Goal: Task Accomplishment & Management: Complete application form

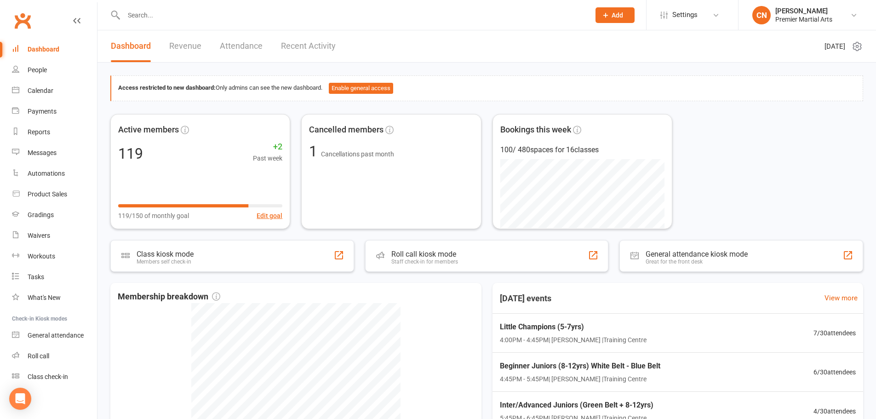
click at [149, 21] on input "text" at bounding box center [352, 15] width 463 height 13
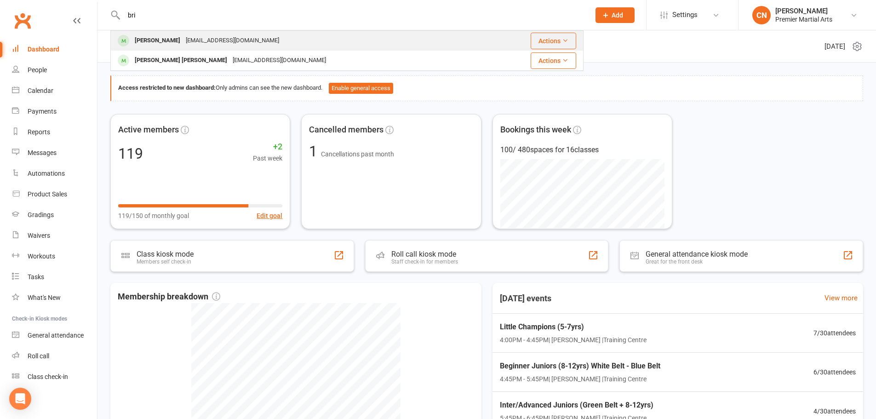
type input "bri"
click at [155, 36] on div "Brielle Phiri" at bounding box center [157, 40] width 51 height 13
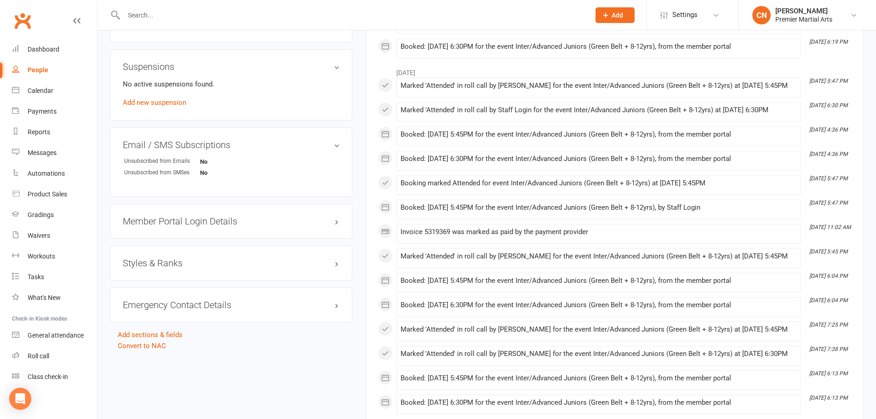
scroll to position [556, 0]
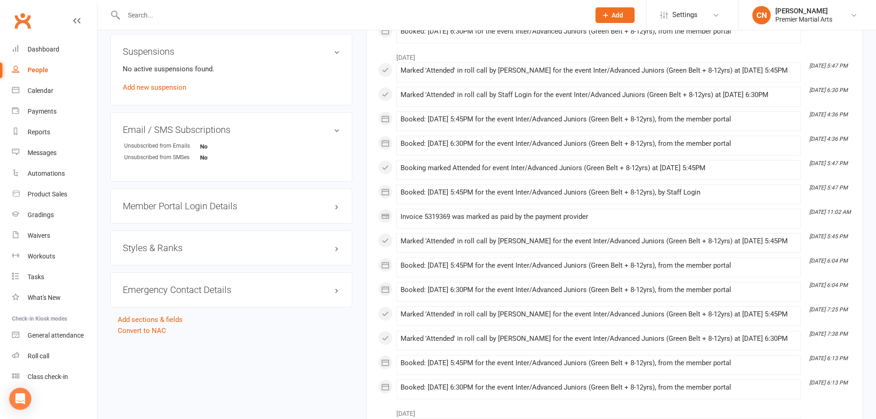
click at [223, 211] on div "Member Portal Login Details" at bounding box center [231, 206] width 242 height 35
click at [224, 207] on h3 "Member Portal Login Details" at bounding box center [231, 206] width 217 height 10
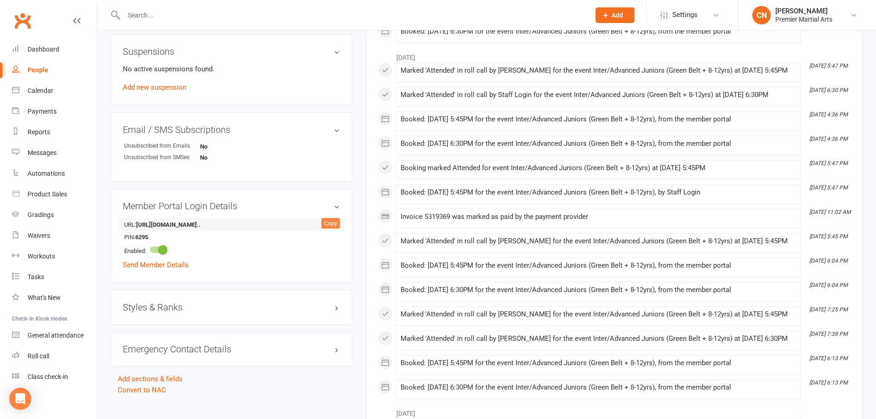
click at [329, 223] on div "Copy" at bounding box center [331, 223] width 18 height 11
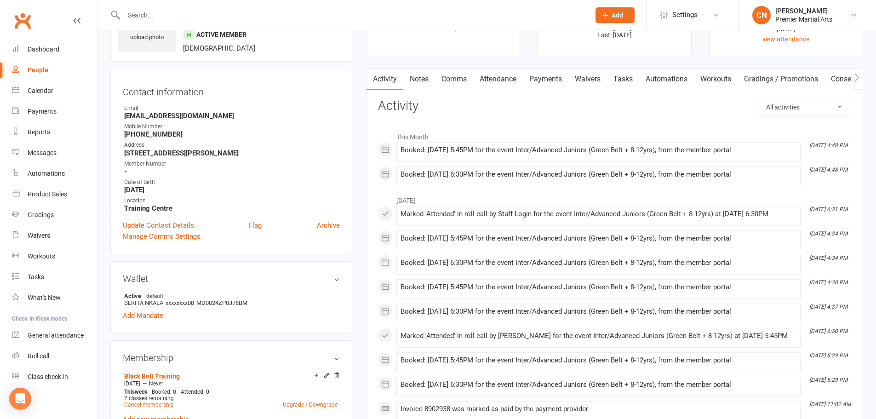
scroll to position [0, 0]
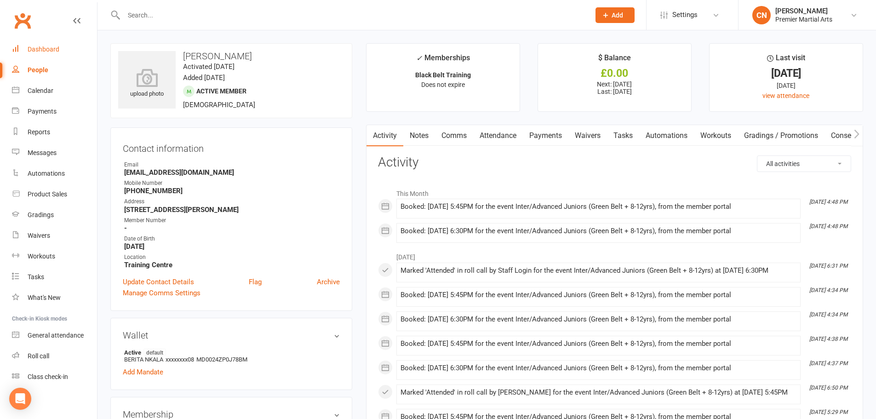
click at [51, 51] on div "Dashboard" at bounding box center [44, 49] width 32 height 7
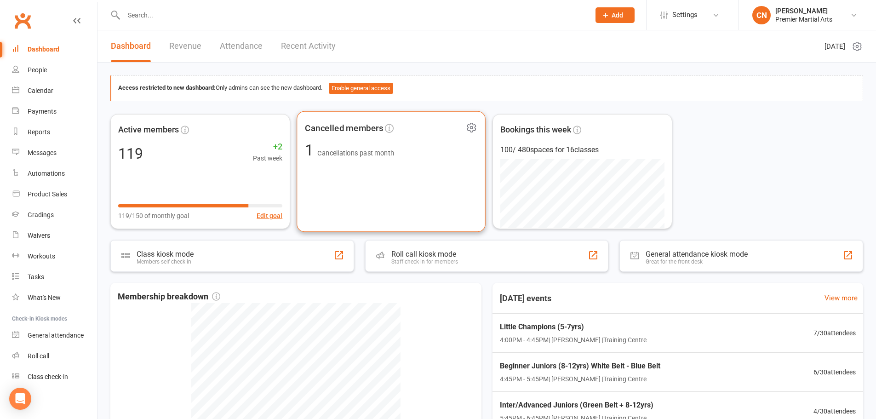
click at [342, 155] on span "Cancellations past month" at bounding box center [356, 153] width 77 height 8
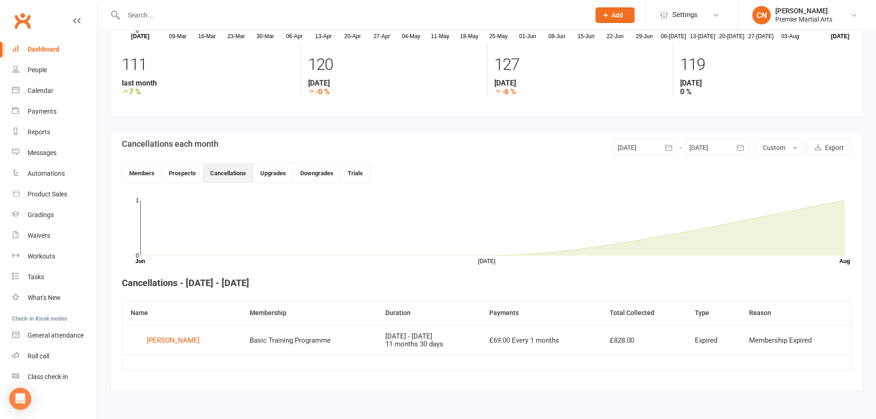
scroll to position [120, 0]
click at [184, 340] on div "Immanuel Mathew" at bounding box center [173, 340] width 53 height 14
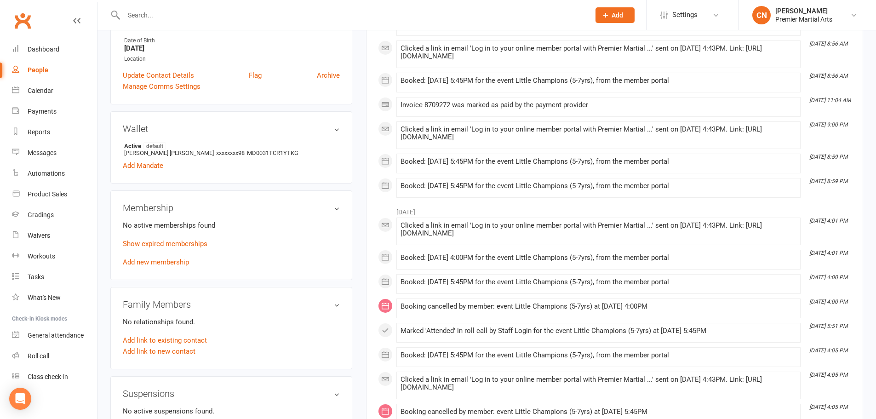
scroll to position [224, 0]
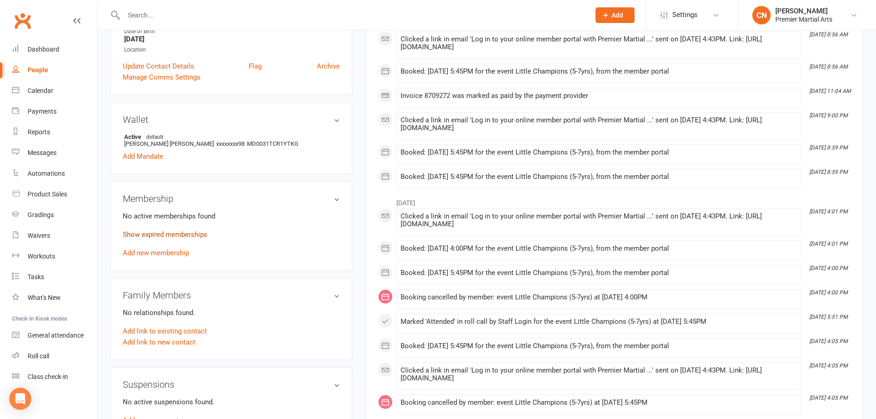
click at [152, 234] on link "Show expired memberships" at bounding box center [165, 234] width 85 height 8
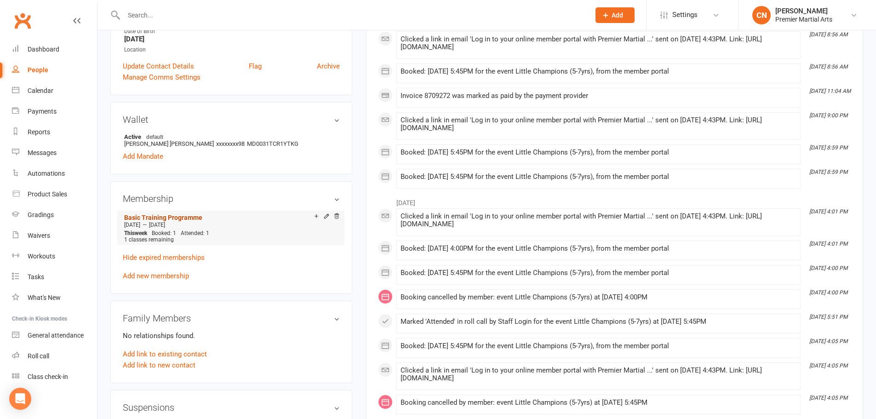
click at [181, 218] on link "Basic Training Programme" at bounding box center [163, 217] width 78 height 7
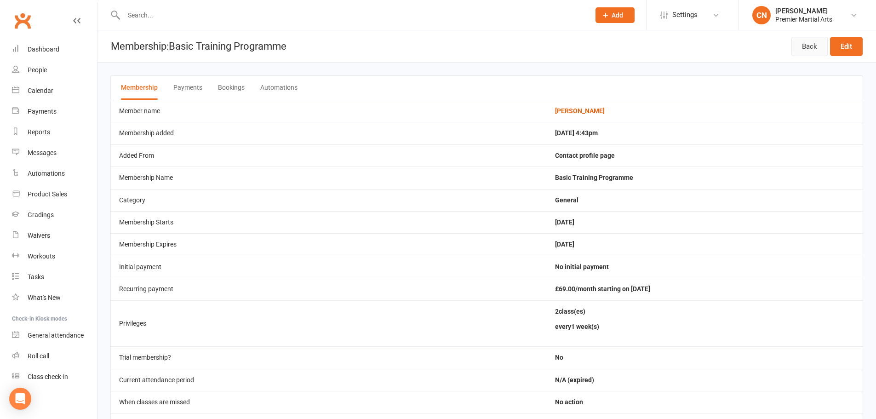
click at [810, 39] on link "Back" at bounding box center [810, 46] width 36 height 19
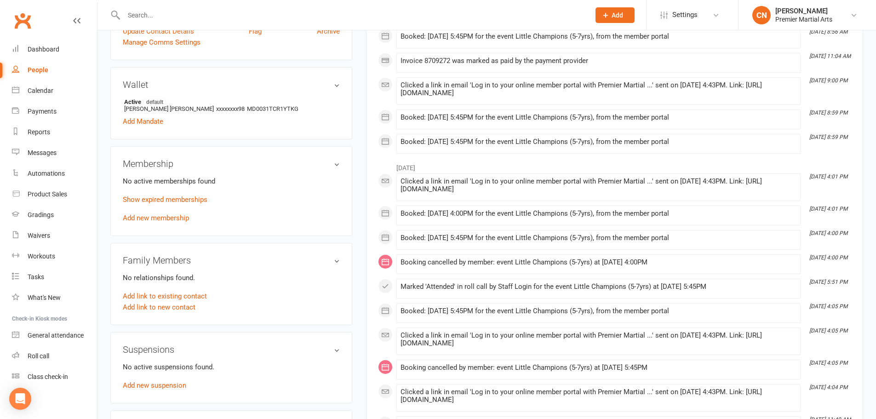
scroll to position [271, 0]
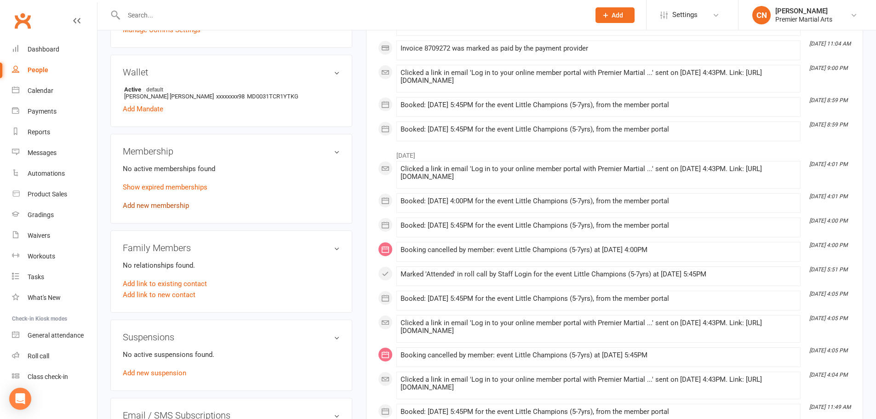
click at [159, 202] on link "Add new membership" at bounding box center [156, 205] width 66 height 8
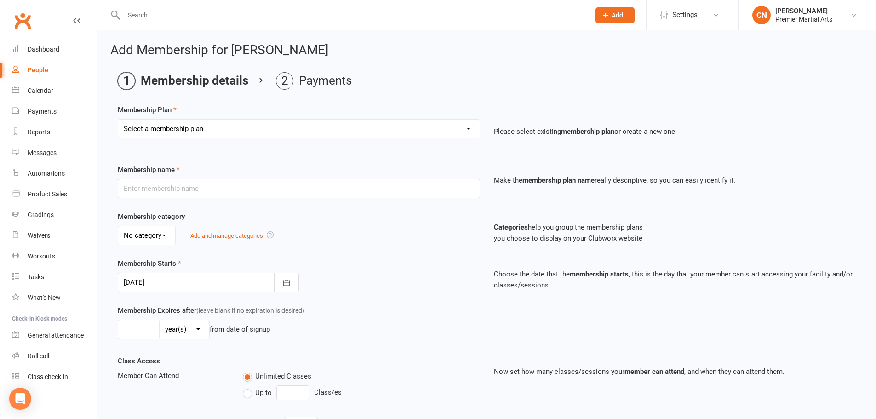
click at [137, 130] on select "Select a membership plan Create new Membership Plan Basic Training Programme Bl…" at bounding box center [299, 129] width 362 height 18
select select "1"
click at [118, 120] on select "Select a membership plan Create new Membership Plan Basic Training Programme Bl…" at bounding box center [299, 129] width 362 height 18
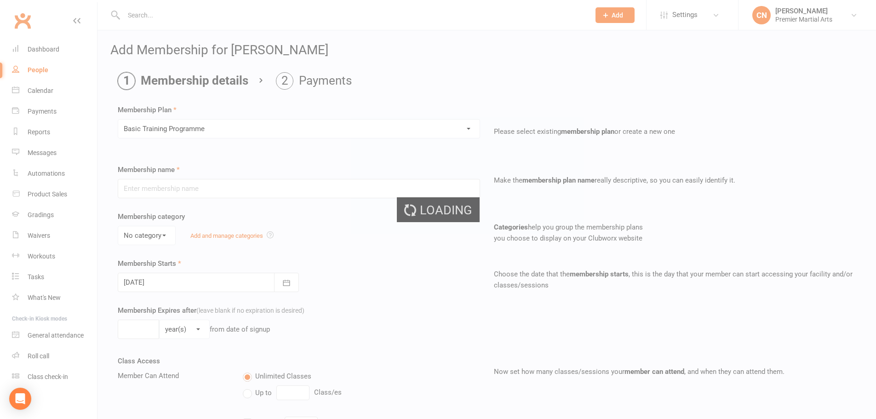
type input "Basic Training Programme"
select select "0"
type input "1"
type input "2"
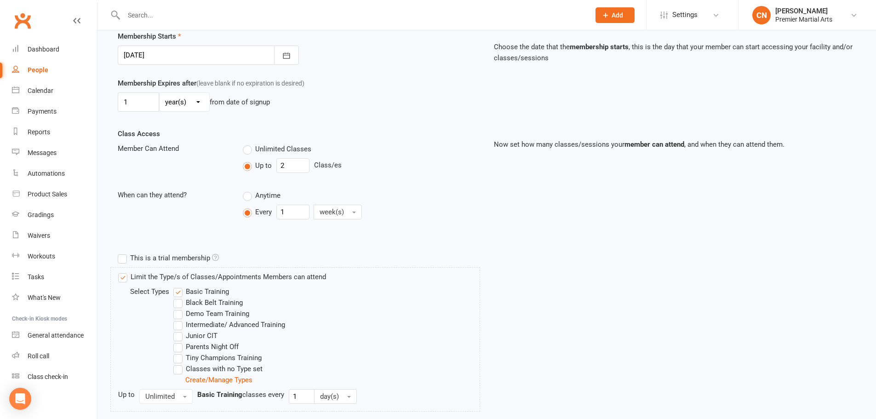
scroll to position [330, 0]
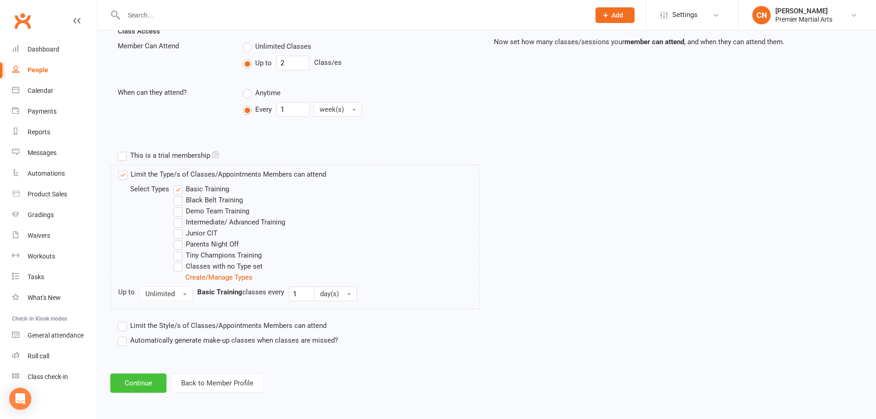
click at [140, 383] on button "Continue" at bounding box center [138, 383] width 56 height 19
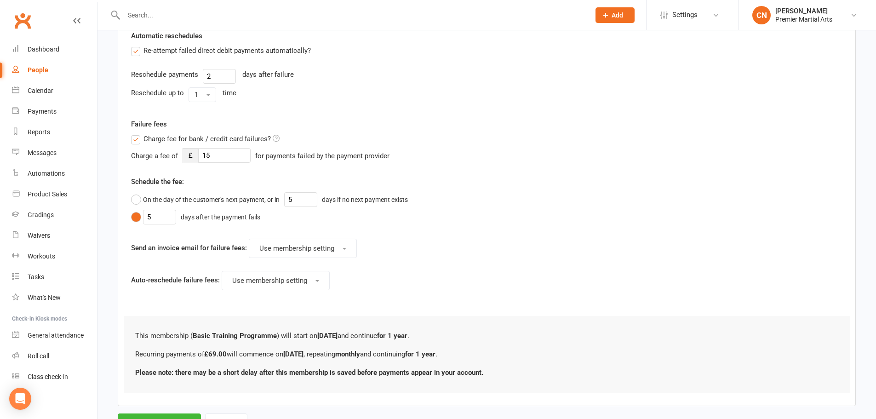
scroll to position [0, 0]
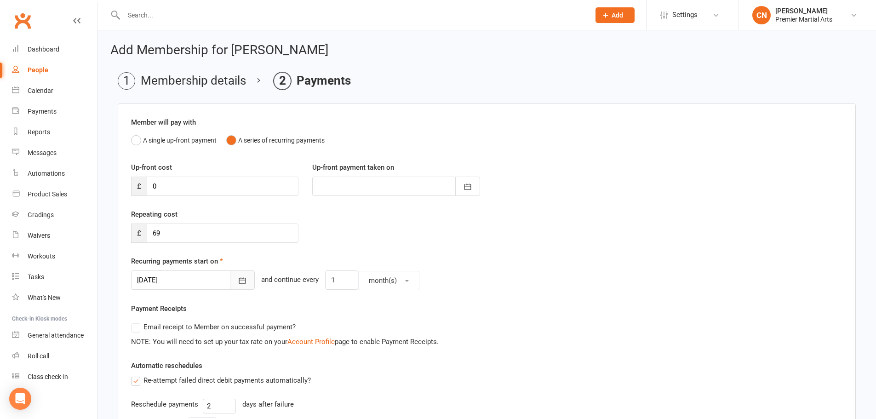
click at [230, 270] on button "button" at bounding box center [242, 279] width 25 height 19
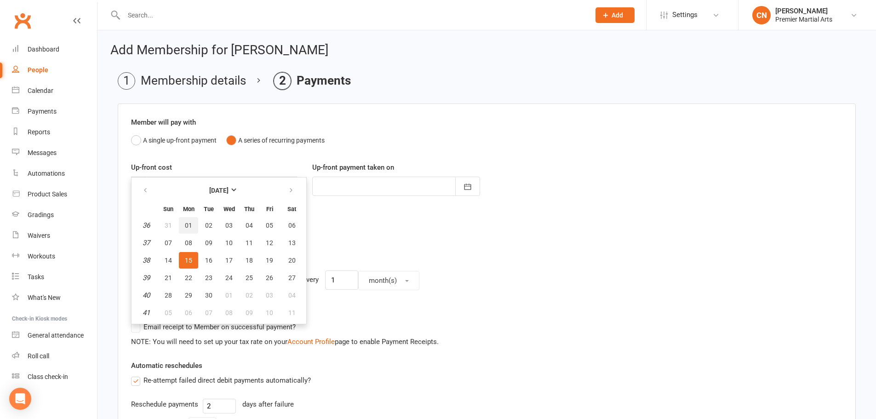
click at [188, 224] on span "01" at bounding box center [188, 225] width 7 height 7
type input "01 Sep 2025"
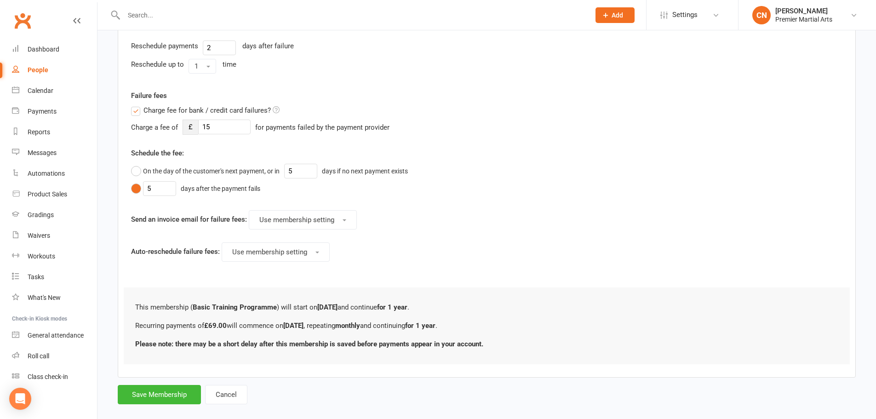
scroll to position [372, 0]
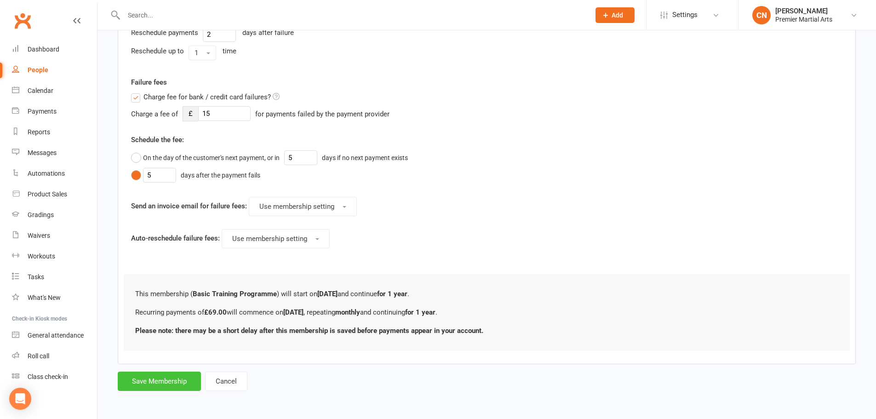
click at [161, 380] on button "Save Membership" at bounding box center [159, 381] width 83 height 19
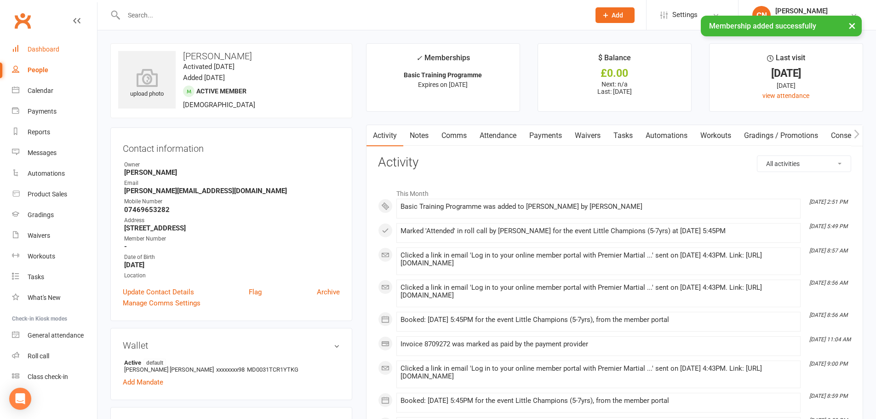
click at [41, 51] on div "Dashboard" at bounding box center [44, 49] width 32 height 7
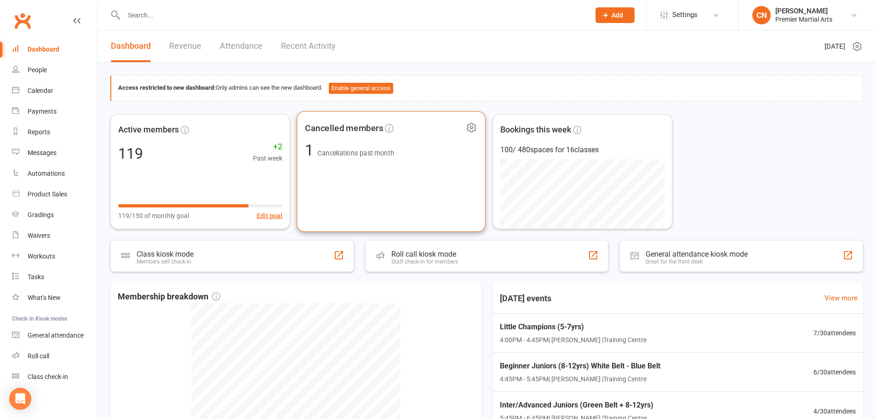
click at [374, 154] on span "Cancellations past month" at bounding box center [356, 153] width 77 height 8
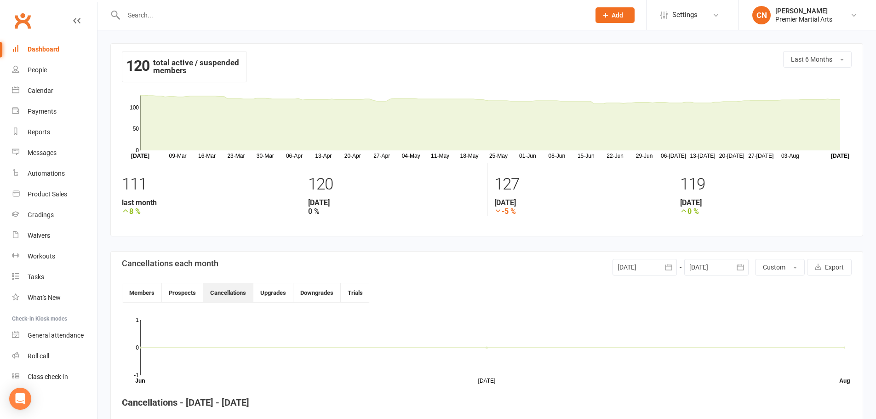
click at [53, 46] on div "Dashboard" at bounding box center [44, 49] width 32 height 7
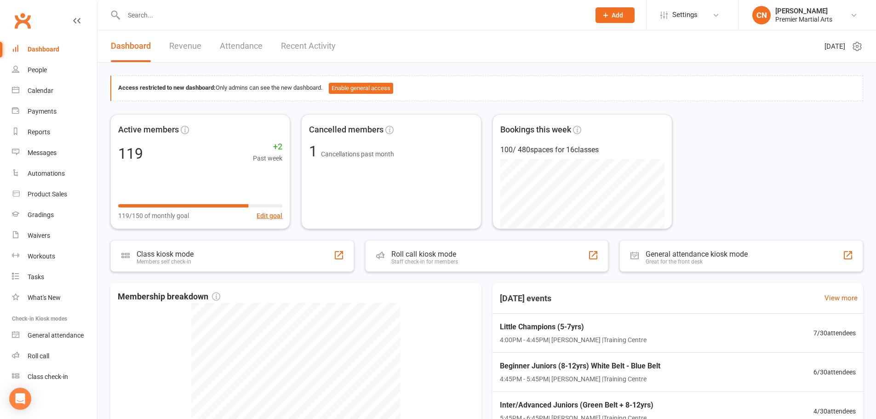
click at [166, 22] on div at bounding box center [346, 15] width 473 height 30
click at [165, 15] on input "text" at bounding box center [352, 15] width 463 height 13
type input "imma"
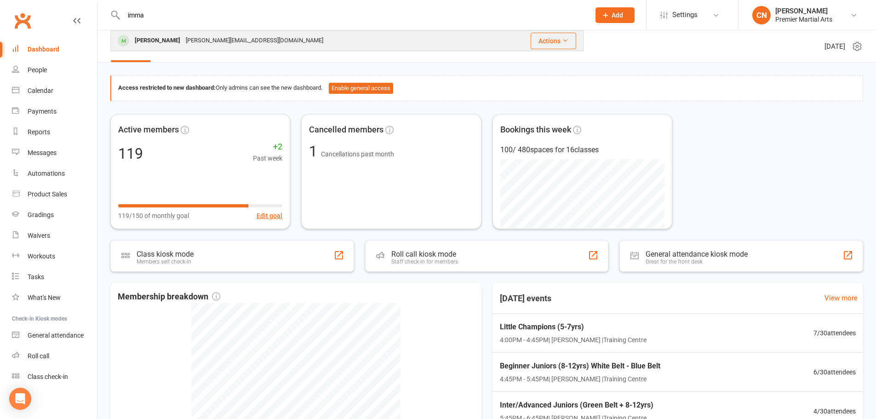
click at [180, 40] on div "Immanuel Mathew" at bounding box center [157, 40] width 51 height 13
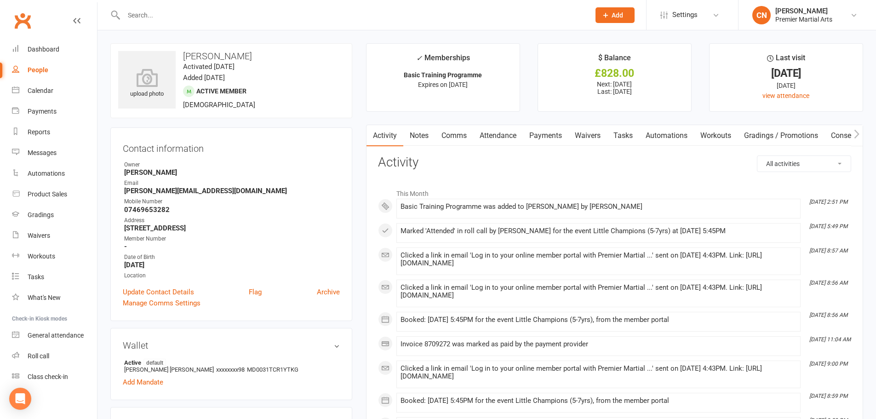
click at [39, 69] on div "People" at bounding box center [38, 69] width 21 height 7
select select "100"
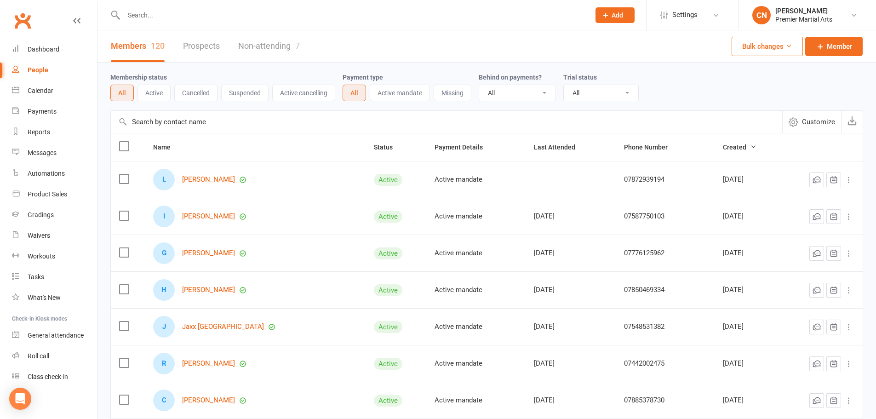
click at [156, 14] on input "text" at bounding box center [352, 15] width 463 height 13
click at [221, 327] on link "Jaxx Stansfield" at bounding box center [223, 327] width 82 height 8
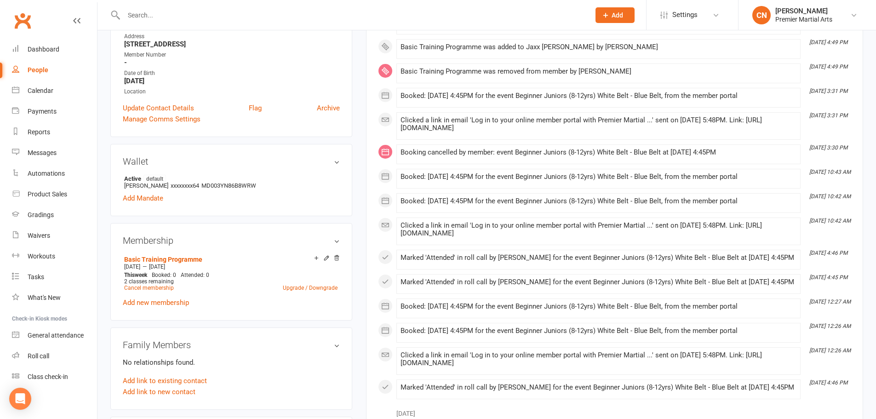
scroll to position [230, 0]
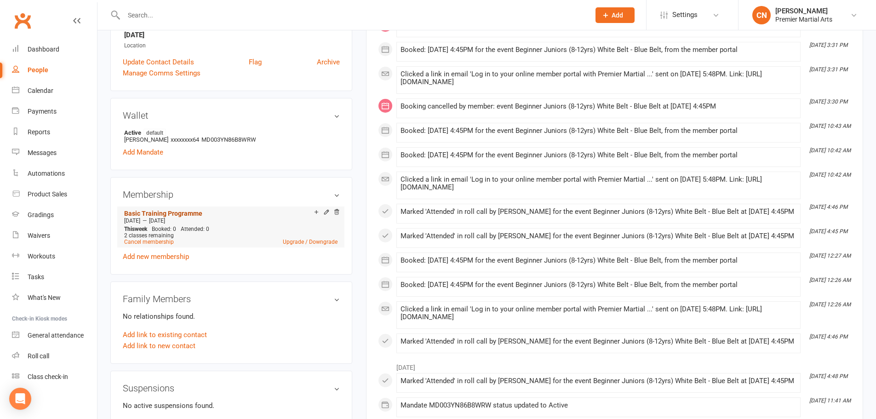
click at [186, 213] on link "Basic Training Programme" at bounding box center [163, 213] width 78 height 7
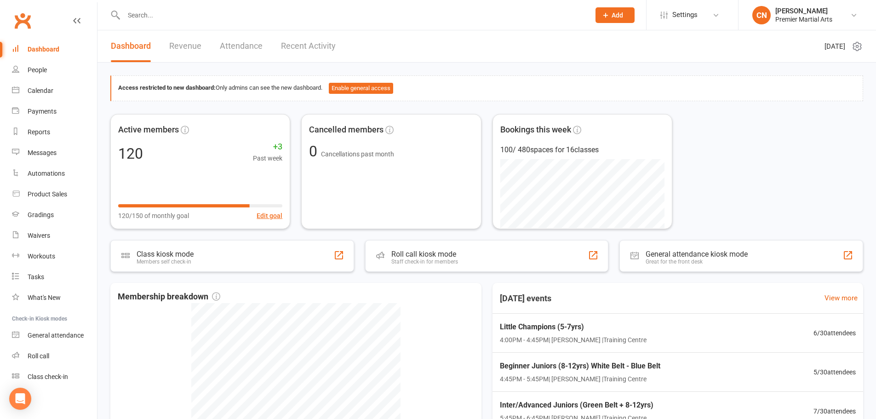
click at [704, 189] on div "Active members 120 +3 Past week 120/150 of monthly goal Edit goal Cancelled mem…" at bounding box center [486, 171] width 753 height 115
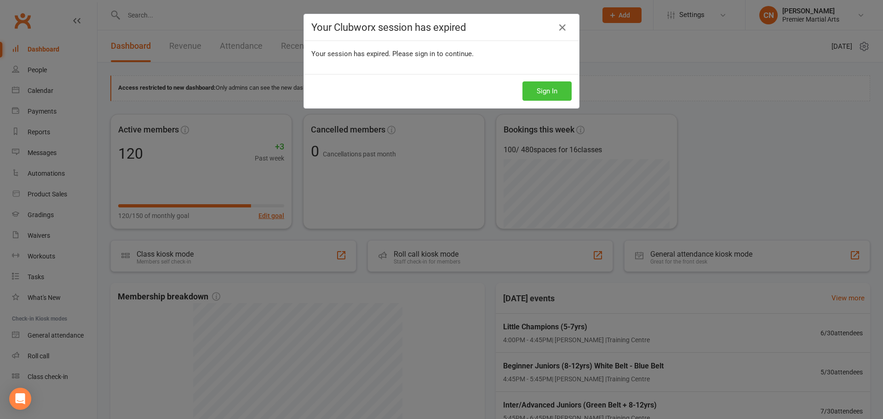
click at [555, 91] on button "Sign In" at bounding box center [547, 90] width 49 height 19
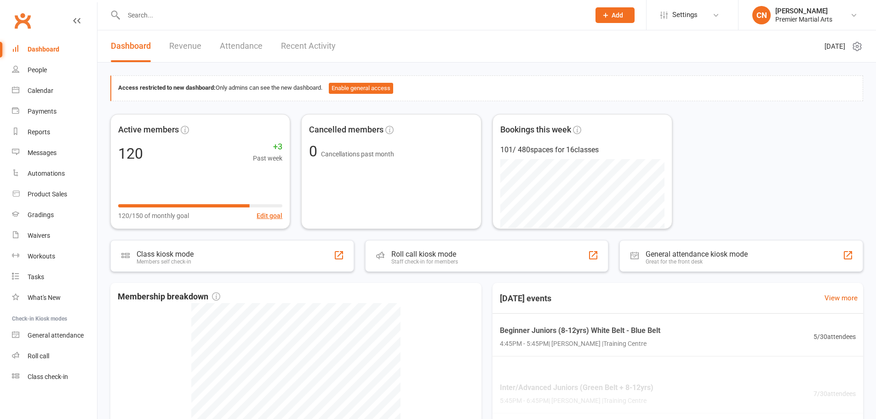
click at [241, 16] on input "text" at bounding box center [352, 15] width 463 height 13
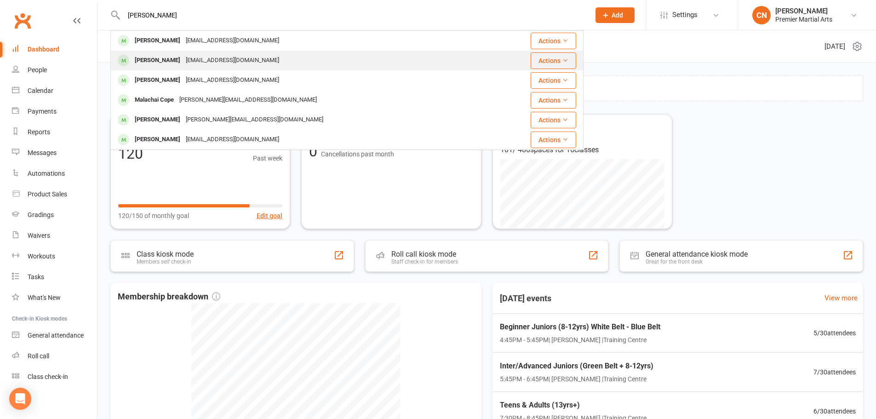
type input "[PERSON_NAME]"
click at [217, 60] on div "katierobinson1990@live.co.uk" at bounding box center [232, 60] width 99 height 13
